Goal: Transaction & Acquisition: Subscribe to service/newsletter

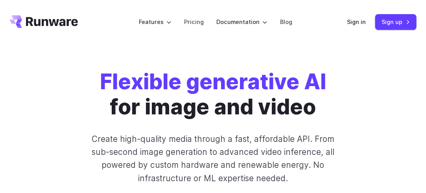
click at [327, 160] on p "Create high-quality media through a fast, affordable API. From sub-second image…" at bounding box center [213, 159] width 260 height 52
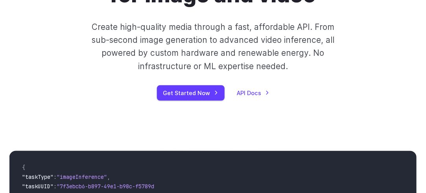
scroll to position [94, 0]
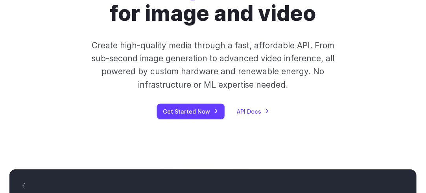
click at [204, 114] on link "Get Started Now" at bounding box center [191, 111] width 68 height 15
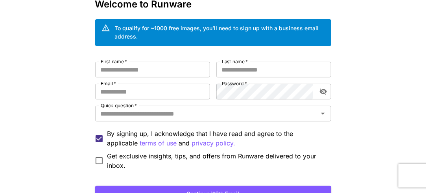
scroll to position [46, 0]
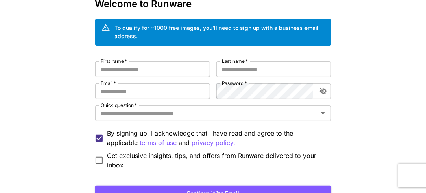
click at [322, 114] on icon "Open" at bounding box center [322, 113] width 9 height 9
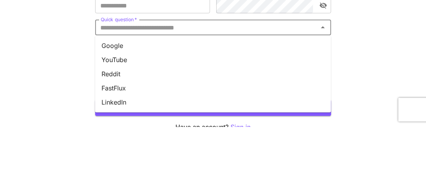
scroll to position [66, 0]
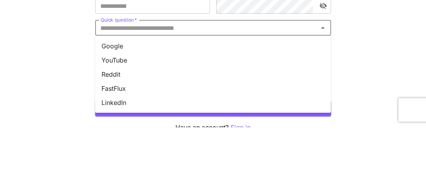
click at [318, 95] on icon "Close" at bounding box center [322, 93] width 9 height 9
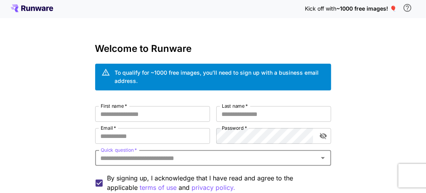
scroll to position [0, 0]
